Goal: Purchase product/service

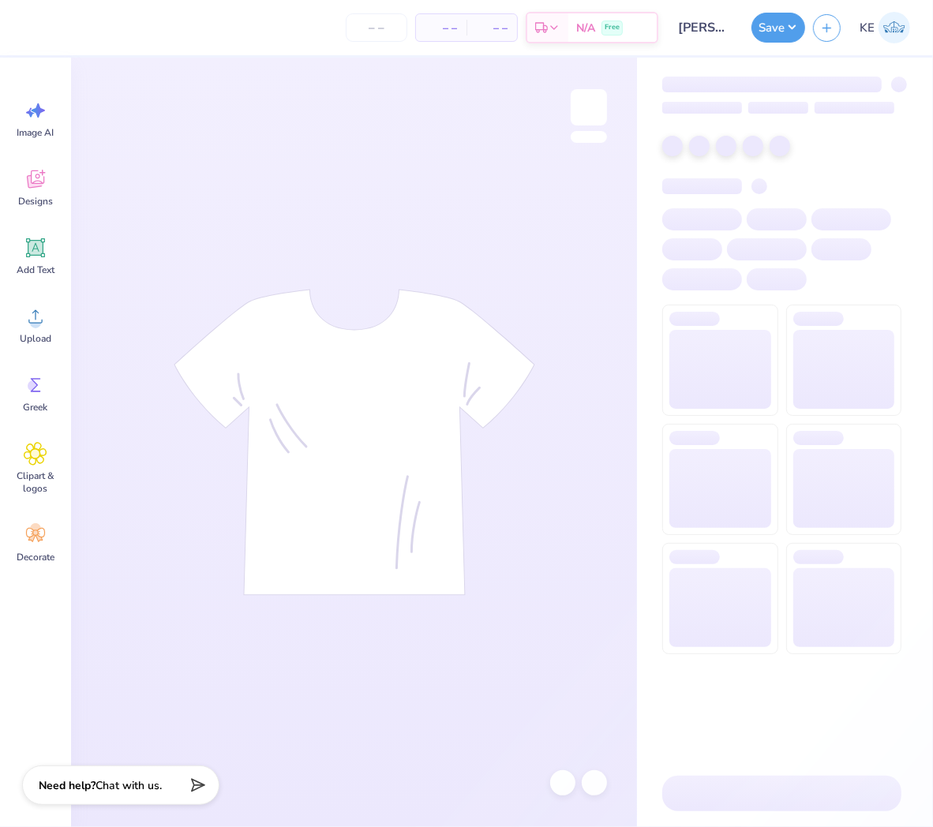
type input "24"
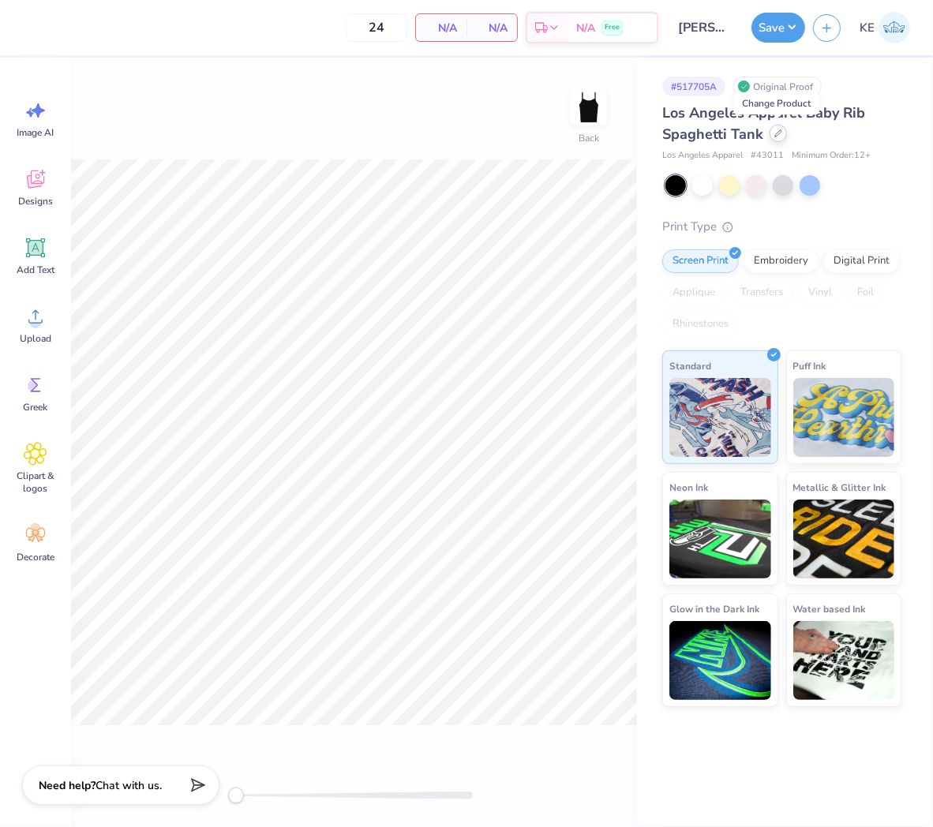
click at [770, 133] on div at bounding box center [778, 133] width 17 height 17
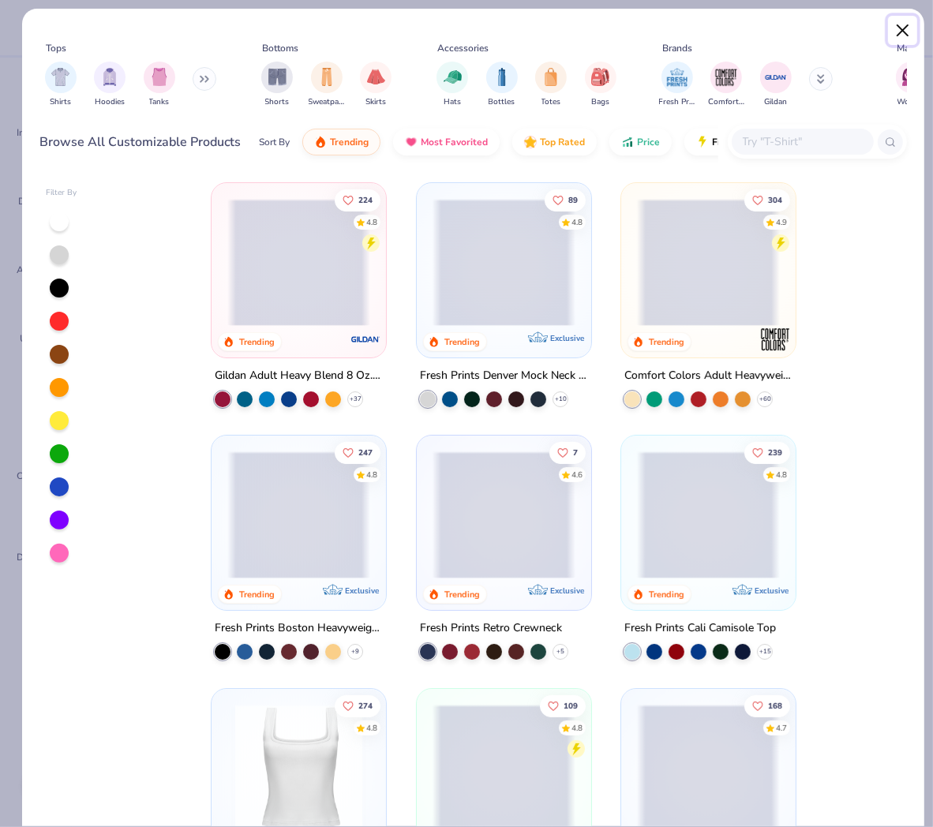
click at [908, 25] on button "Close" at bounding box center [903, 31] width 30 height 30
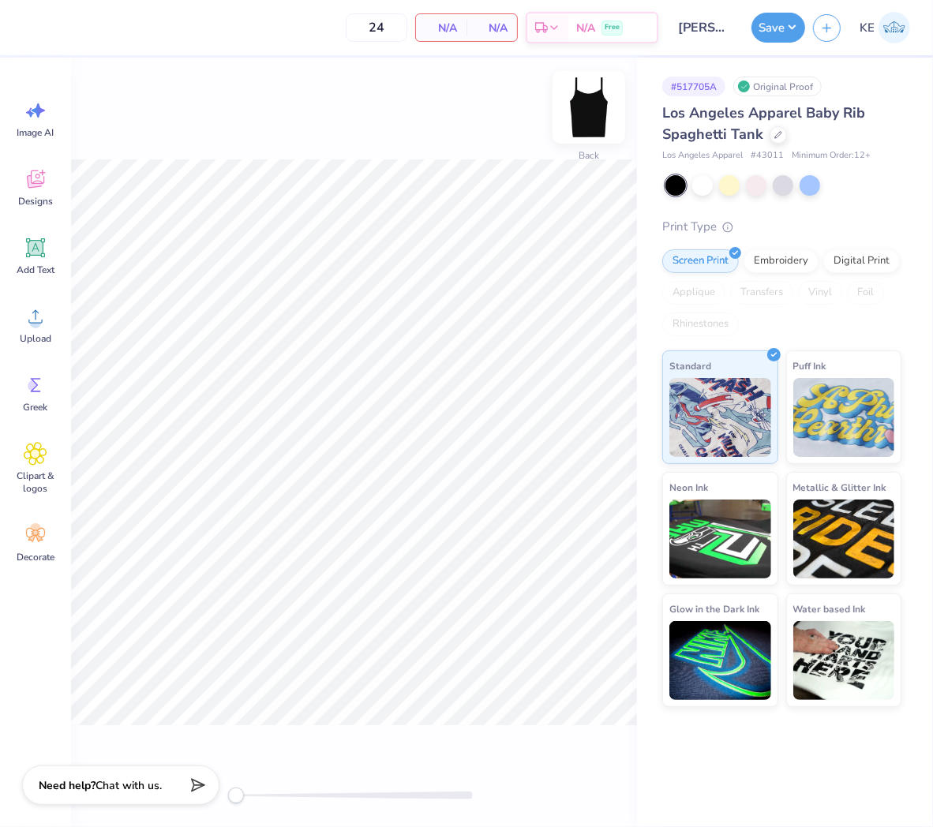
click at [576, 114] on img at bounding box center [588, 107] width 63 height 63
click at [576, 114] on img at bounding box center [589, 108] width 32 height 32
